Goal: Task Accomplishment & Management: Complete application form

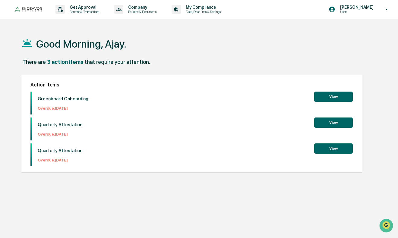
click at [334, 97] on button "View" at bounding box center [333, 97] width 39 height 10
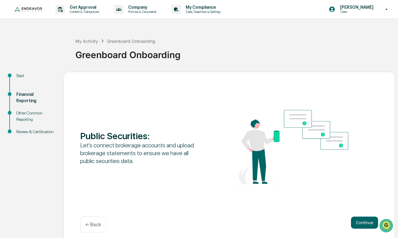
scroll to position [5, 0]
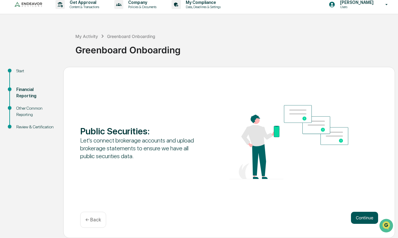
click at [363, 223] on button "Continue" at bounding box center [364, 218] width 27 height 12
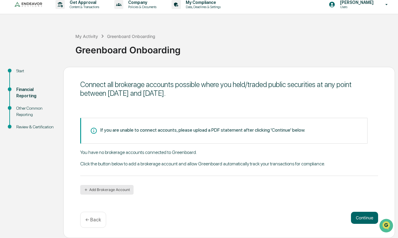
click at [121, 193] on button "Add Brokerage Account" at bounding box center [106, 190] width 53 height 10
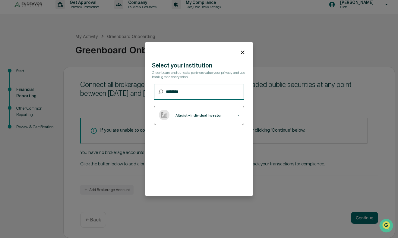
type input "********"
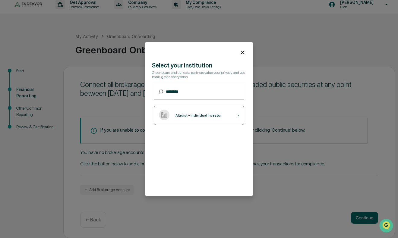
click at [221, 114] on div "Altruist - Individual Investor" at bounding box center [199, 115] width 46 height 4
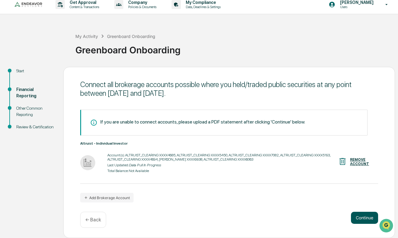
click at [363, 216] on button "Continue" at bounding box center [364, 218] width 27 height 12
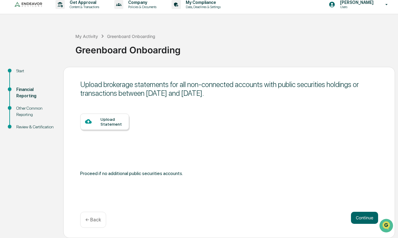
click at [116, 118] on div "Upload Statement" at bounding box center [112, 122] width 24 height 10
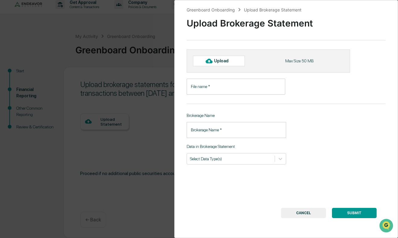
click at [211, 87] on input "File name   *" at bounding box center [236, 87] width 99 height 16
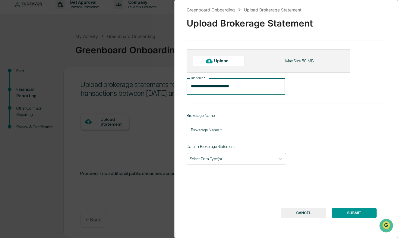
type input "**********"
click at [209, 126] on div "Brokerage Name   * Brokerage Name   *" at bounding box center [237, 130] width 100 height 16
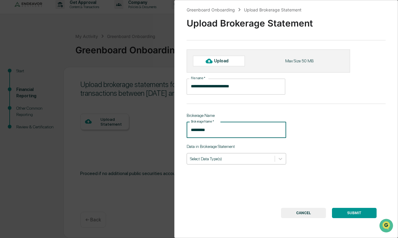
type input "*********"
click at [230, 158] on div at bounding box center [231, 159] width 82 height 6
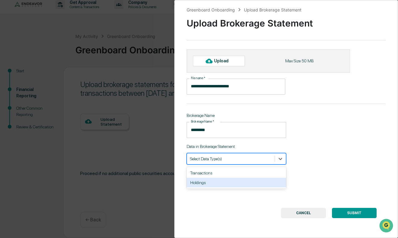
click at [222, 183] on div "Holdings" at bounding box center [237, 183] width 100 height 10
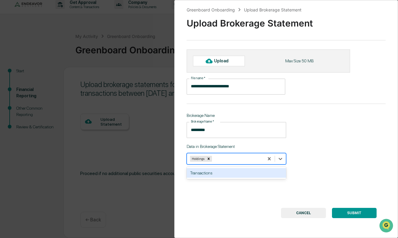
click at [251, 177] on div "Transactions" at bounding box center [237, 173] width 100 height 10
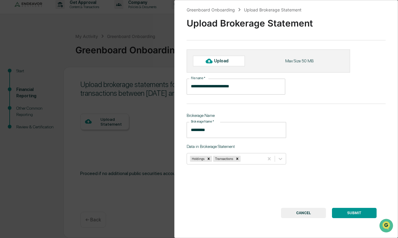
click at [343, 212] on button "SUBMIT" at bounding box center [354, 213] width 45 height 10
click at [232, 62] on div "Upload" at bounding box center [224, 61] width 20 height 5
type input "**********"
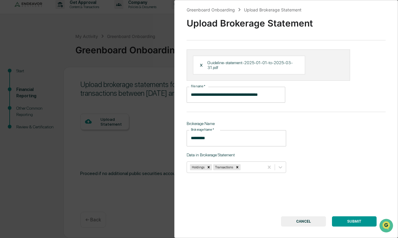
click at [349, 222] on button "SUBMIT" at bounding box center [354, 222] width 45 height 10
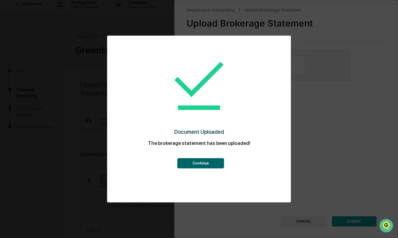
click at [207, 166] on button "Continue" at bounding box center [200, 163] width 47 height 10
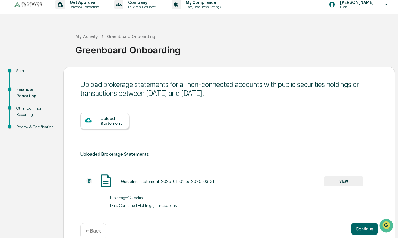
scroll to position [16, 0]
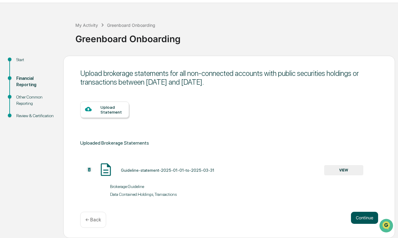
click at [371, 221] on button "Continue" at bounding box center [364, 218] width 27 height 12
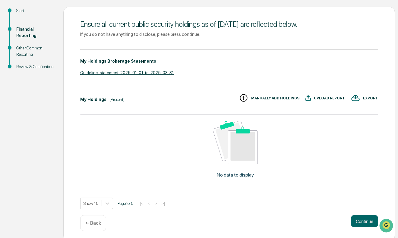
scroll to position [68, 0]
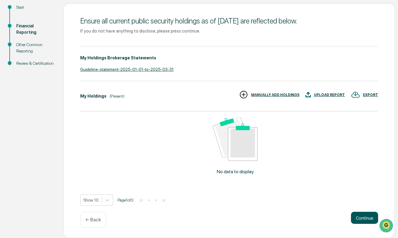
click at [361, 219] on button "Continue" at bounding box center [364, 218] width 27 height 12
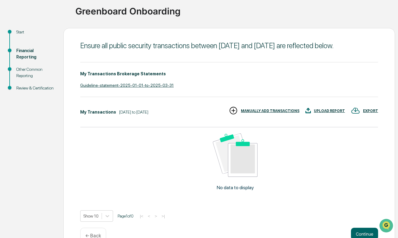
scroll to position [42, 0]
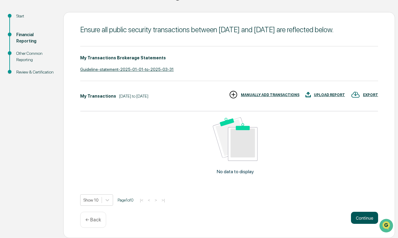
click at [365, 220] on button "Continue" at bounding box center [364, 218] width 27 height 12
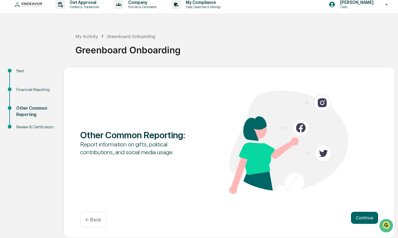
scroll to position [5, 0]
click at [357, 217] on button "Continue" at bounding box center [364, 218] width 27 height 12
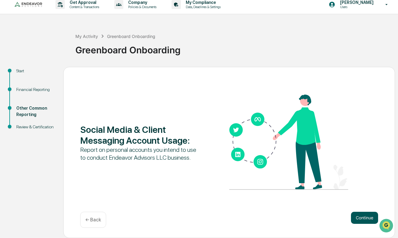
click at [360, 215] on button "Continue" at bounding box center [364, 218] width 27 height 12
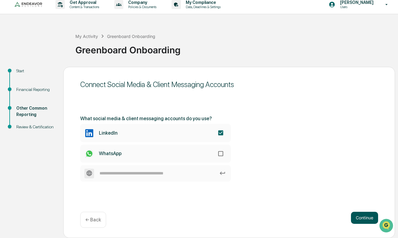
click at [364, 219] on button "Continue" at bounding box center [364, 218] width 27 height 12
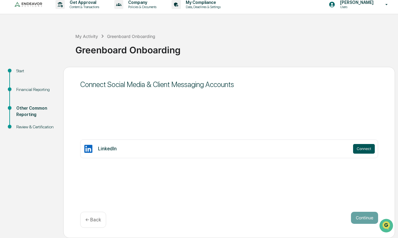
click at [362, 151] on button "Connect" at bounding box center [364, 149] width 22 height 10
click at [83, 219] on div "← Back" at bounding box center [93, 220] width 26 height 16
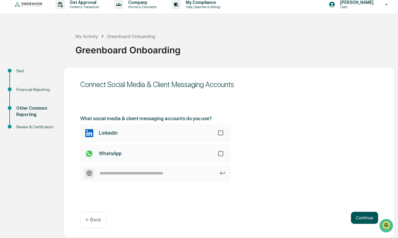
click at [359, 215] on button "Continue" at bounding box center [364, 218] width 27 height 12
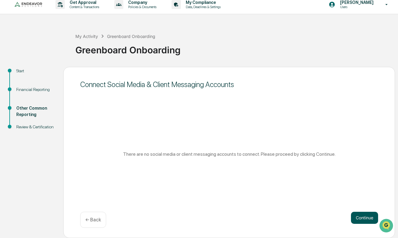
click at [360, 217] on button "Continue" at bounding box center [364, 218] width 27 height 12
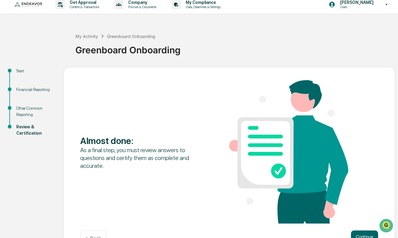
scroll to position [24, 0]
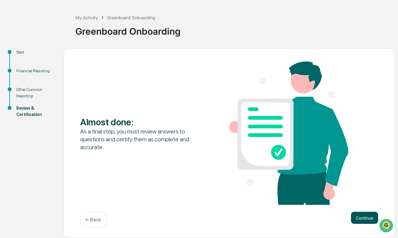
click at [366, 218] on button "Continue" at bounding box center [364, 218] width 27 height 12
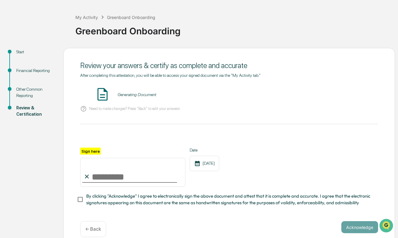
scroll to position [33, 0]
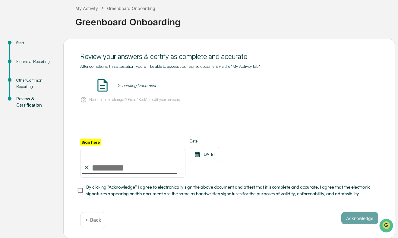
click at [129, 87] on div "Generating Document" at bounding box center [137, 85] width 39 height 5
click at [99, 164] on input "Sign here" at bounding box center [132, 163] width 105 height 29
type input "**********"
click at [278, 170] on div "**********" at bounding box center [229, 158] width 298 height 39
click at [142, 190] on span "By clicking "Acknowledge" I agree to electronically sign the above document and…" at bounding box center [229, 191] width 287 height 14
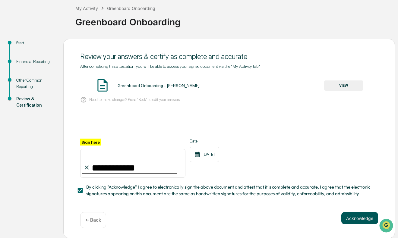
click at [361, 216] on button "Acknowledge" at bounding box center [360, 218] width 37 height 12
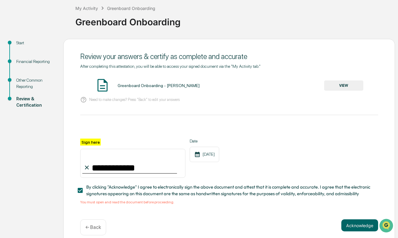
click at [328, 84] on button "VIEW" at bounding box center [343, 86] width 39 height 10
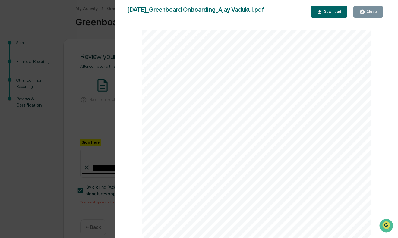
scroll to position [5162, 0]
click at [193, 160] on link at bounding box center [218, 159] width 85 height 4
